Goal: Find specific page/section: Find specific page/section

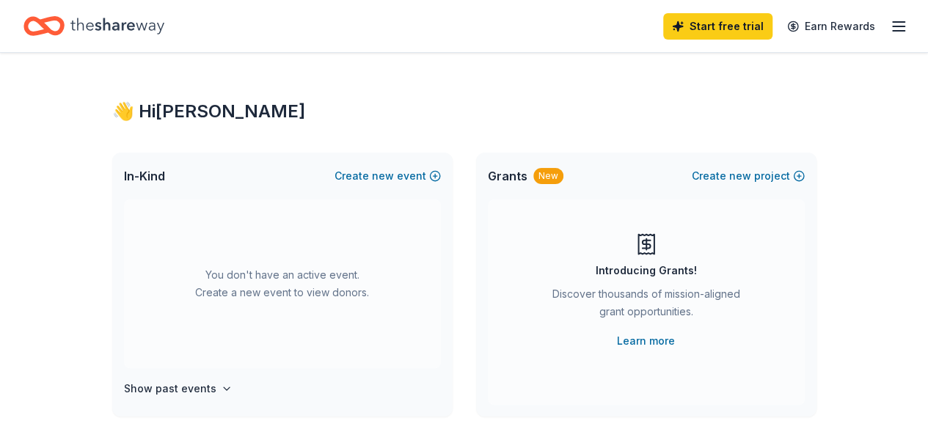
click at [890, 23] on icon "button" at bounding box center [899, 27] width 18 height 18
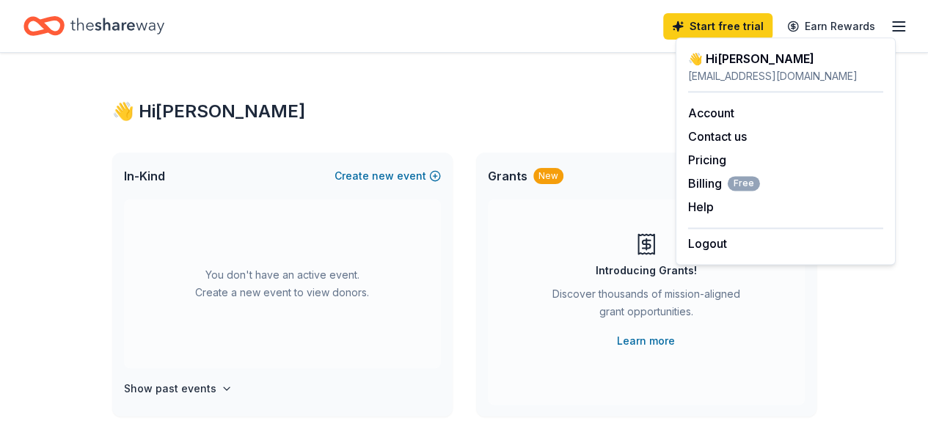
click at [572, 120] on div "👋 Hi [PERSON_NAME]" at bounding box center [464, 111] width 704 height 23
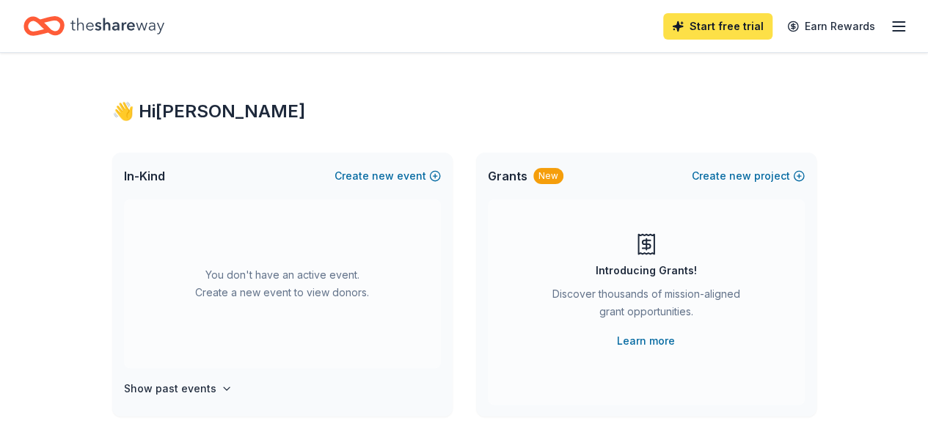
click at [701, 27] on link "Start free trial" at bounding box center [717, 26] width 109 height 26
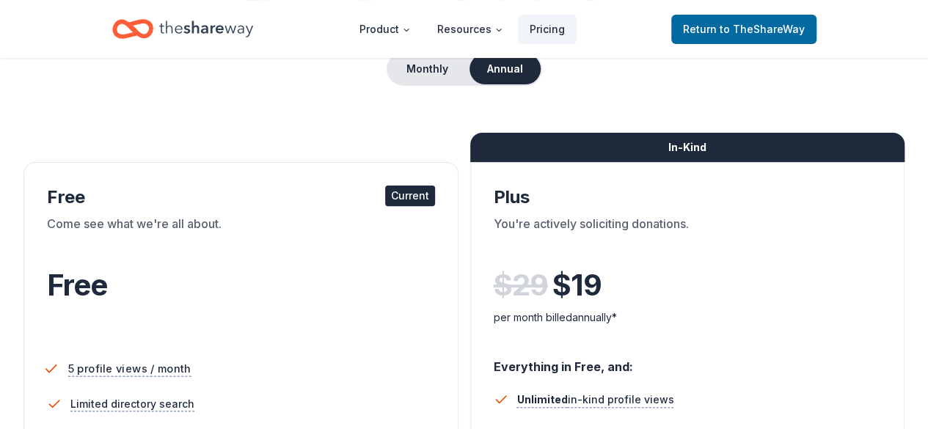
scroll to position [147, 0]
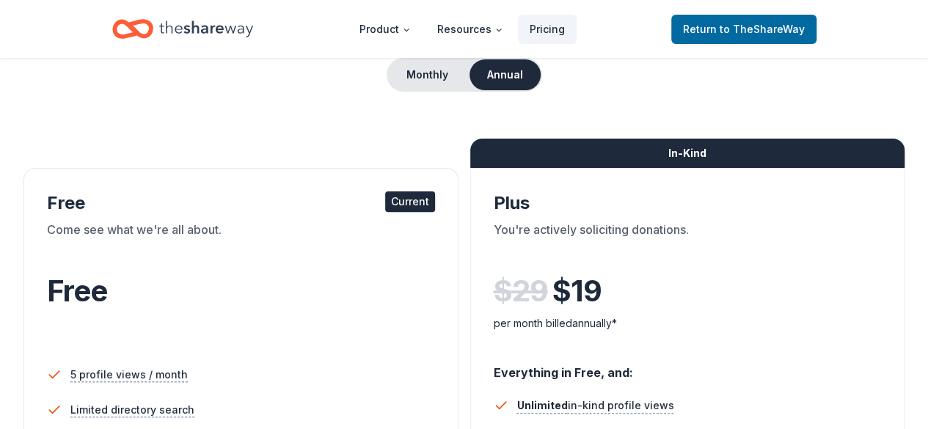
click at [385, 195] on div "Current" at bounding box center [410, 201] width 50 height 21
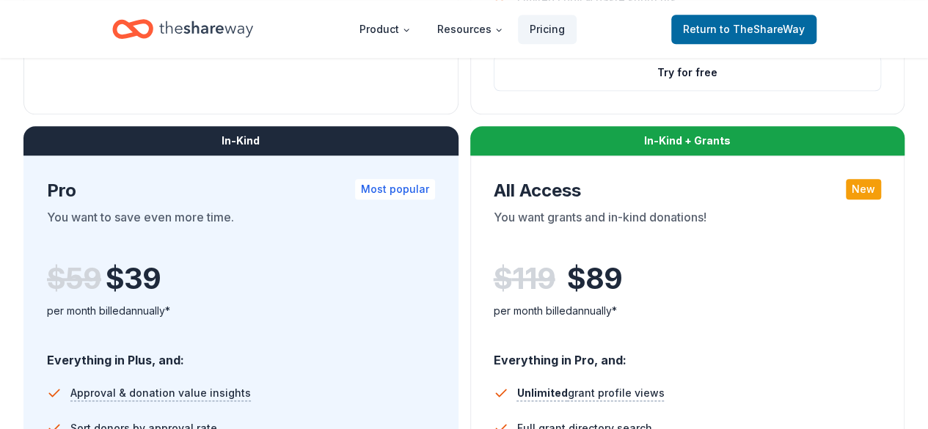
scroll to position [734, 0]
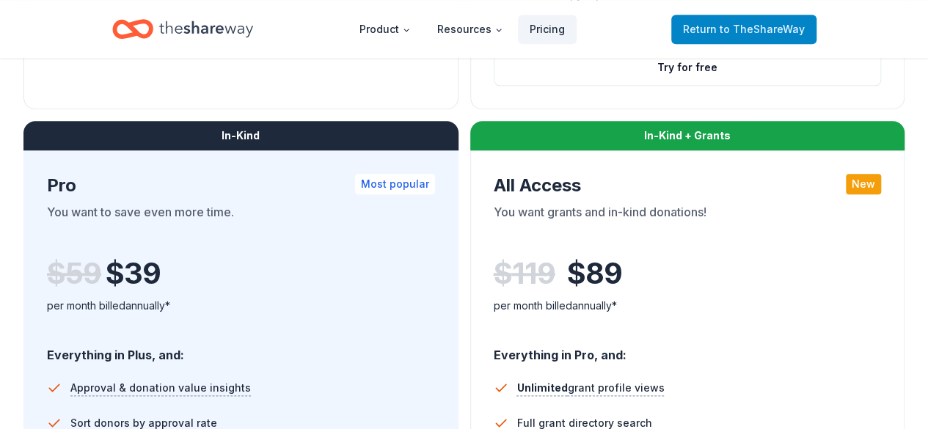
click at [766, 31] on span "to TheShareWay" at bounding box center [762, 29] width 85 height 12
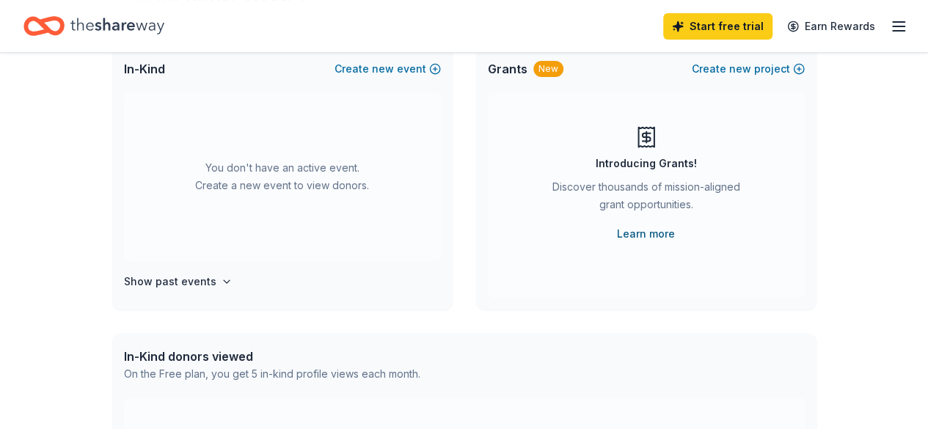
scroll to position [147, 0]
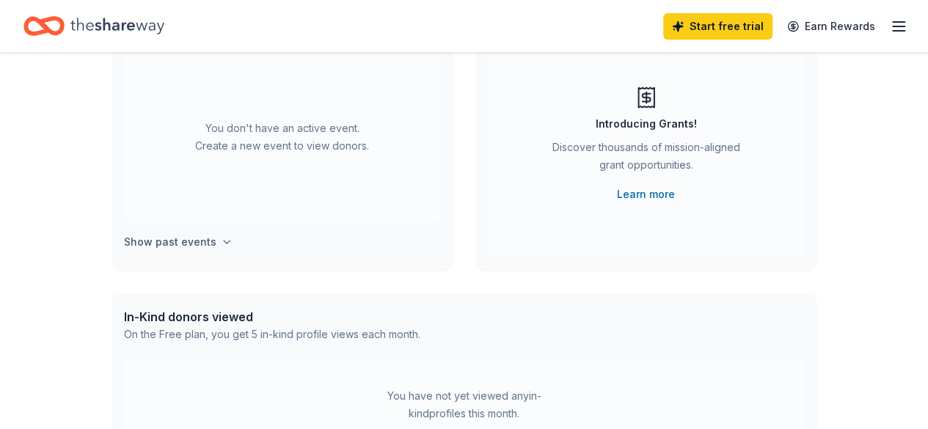
click at [199, 243] on h4 "Show past events" at bounding box center [170, 242] width 92 height 18
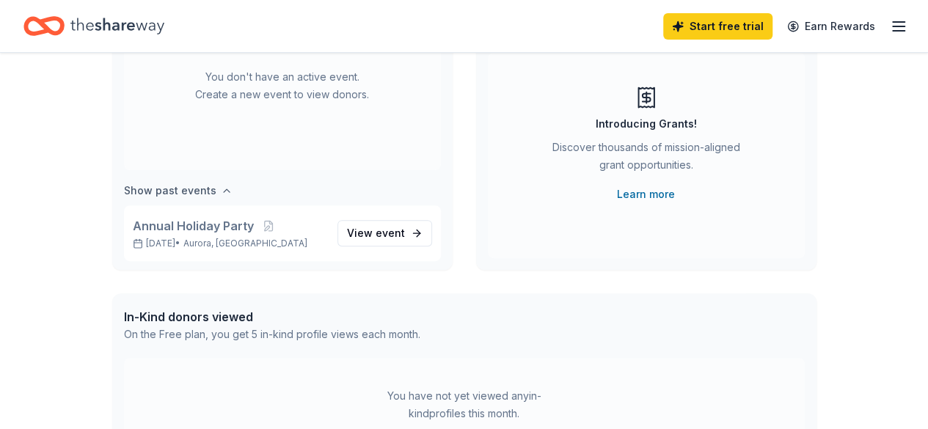
scroll to position [54, 0]
click at [362, 228] on span "View event" at bounding box center [376, 231] width 58 height 18
